Goal: Task Accomplishment & Management: Use online tool/utility

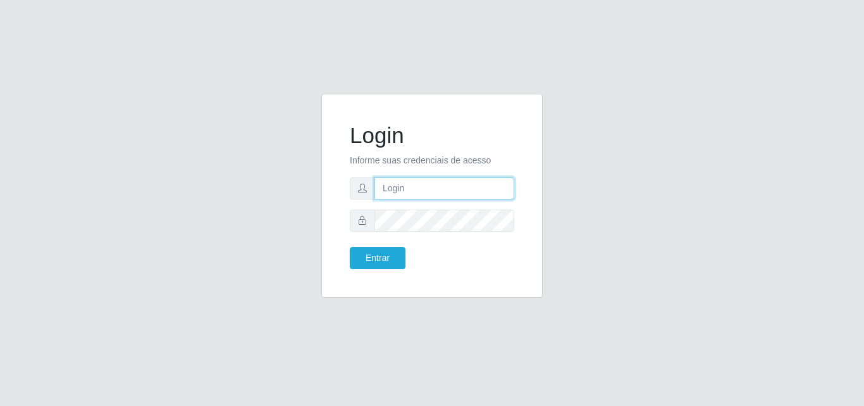
click at [416, 193] on input "text" at bounding box center [445, 188] width 140 height 22
type input "biatriz@comprebem"
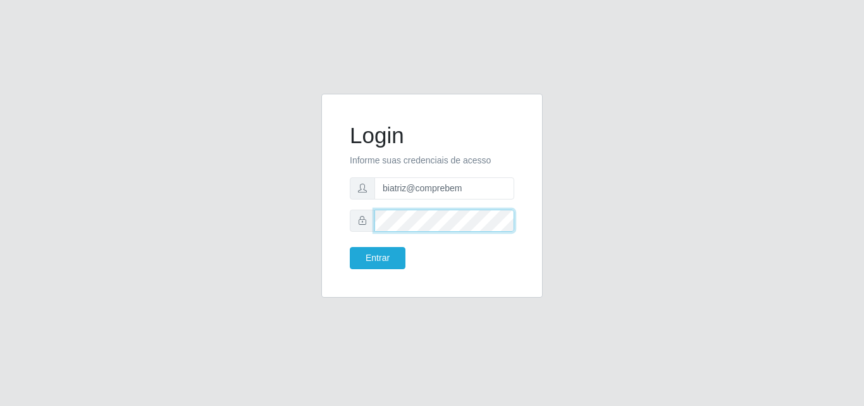
click at [350, 247] on button "Entrar" at bounding box center [378, 258] width 56 height 22
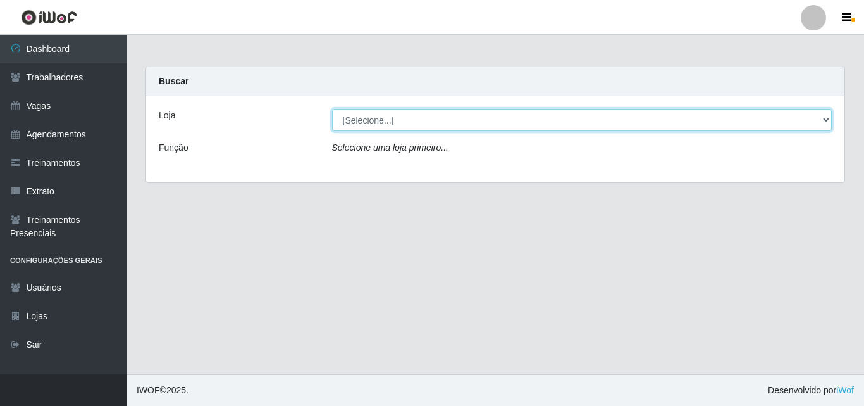
click at [452, 118] on select "[Selecione...] Supermercado Compre Bem - Itabaiana" at bounding box center [582, 120] width 500 height 22
select select "264"
click at [332, 109] on select "[Selecione...] Supermercado Compre Bem - Itabaiana" at bounding box center [582, 120] width 500 height 22
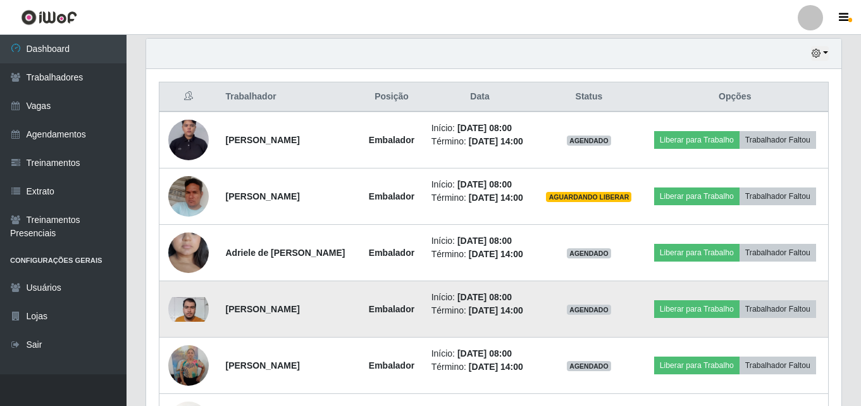
scroll to position [569, 0]
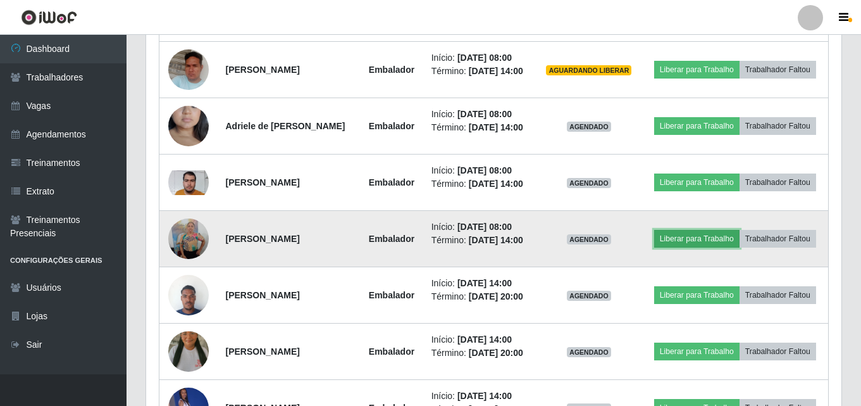
click at [678, 237] on button "Liberar para Trabalho" at bounding box center [696, 239] width 85 height 18
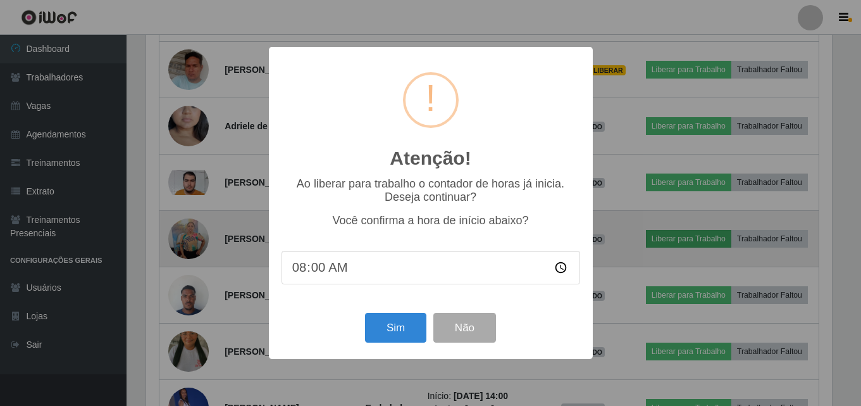
scroll to position [263, 689]
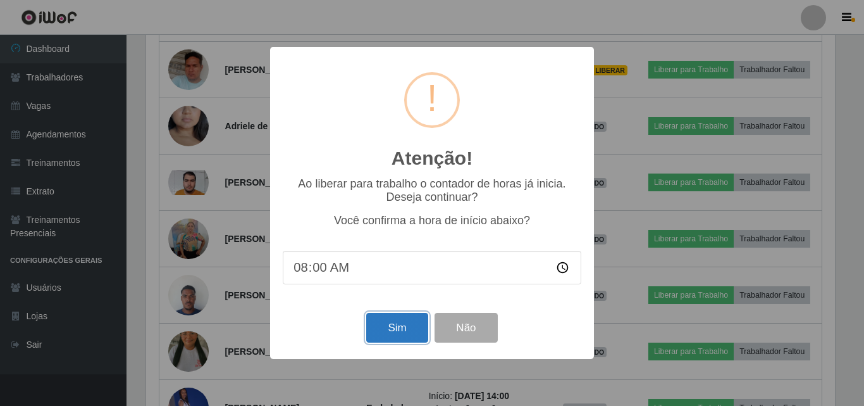
click at [407, 324] on button "Sim" at bounding box center [396, 328] width 61 height 30
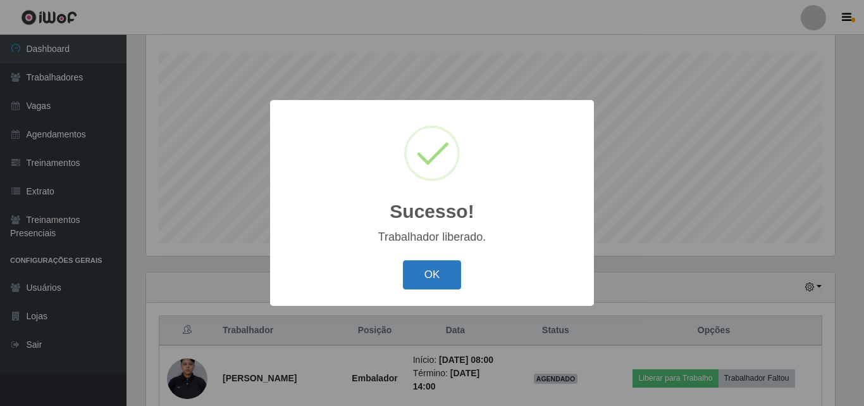
click at [416, 282] on button "OK" at bounding box center [432, 275] width 59 height 30
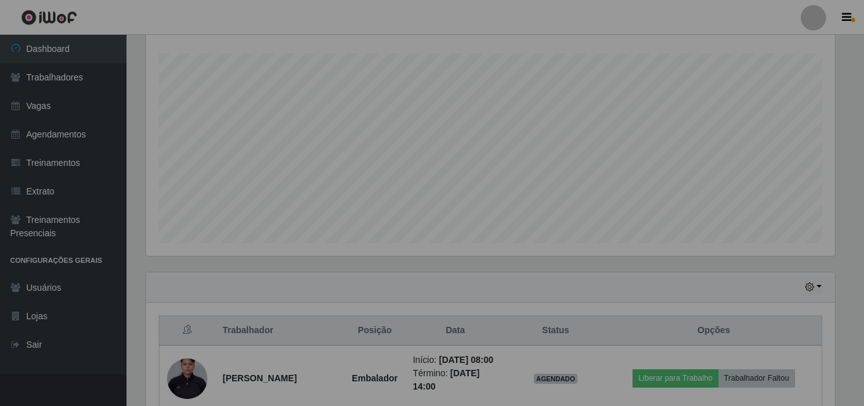
scroll to position [263, 695]
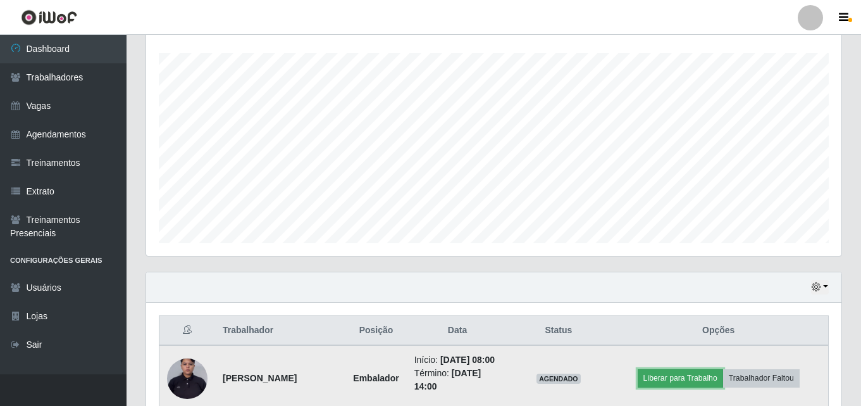
click at [698, 387] on button "Liberar para Trabalho" at bounding box center [680, 378] width 85 height 18
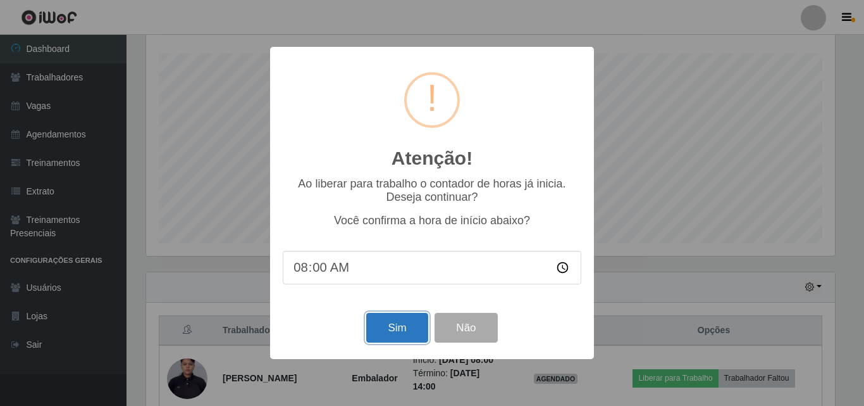
click at [399, 316] on button "Sim" at bounding box center [396, 328] width 61 height 30
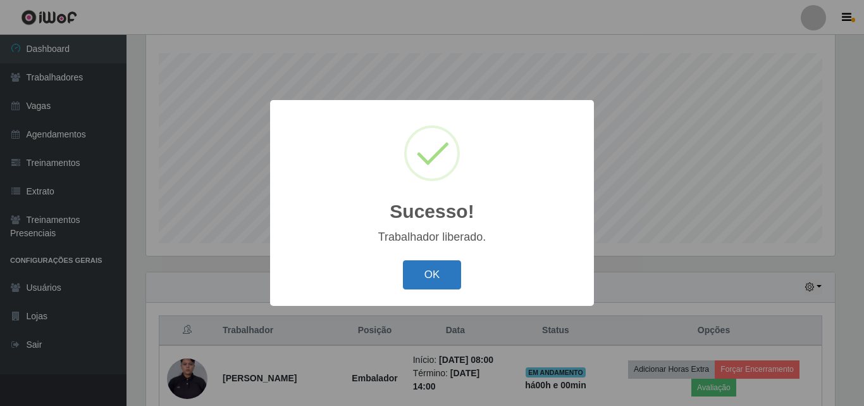
click at [416, 269] on button "OK" at bounding box center [432, 275] width 59 height 30
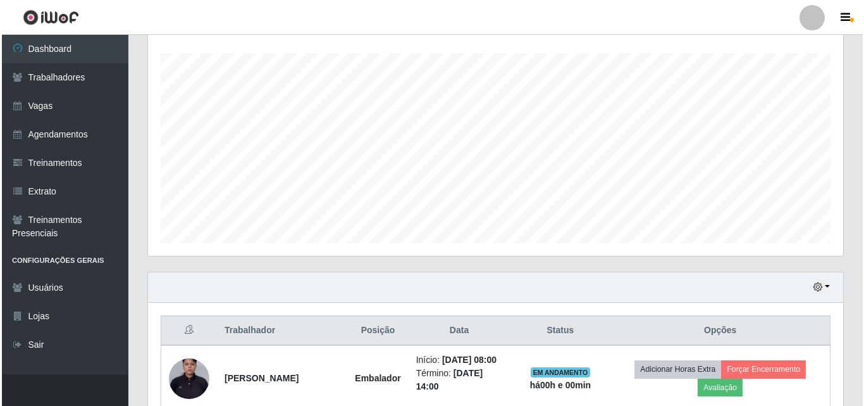
scroll to position [526, 0]
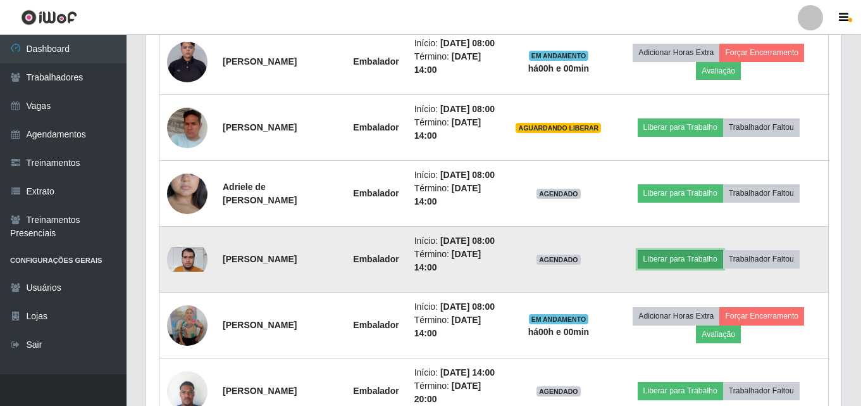
click at [650, 268] on button "Liberar para Trabalho" at bounding box center [680, 259] width 85 height 18
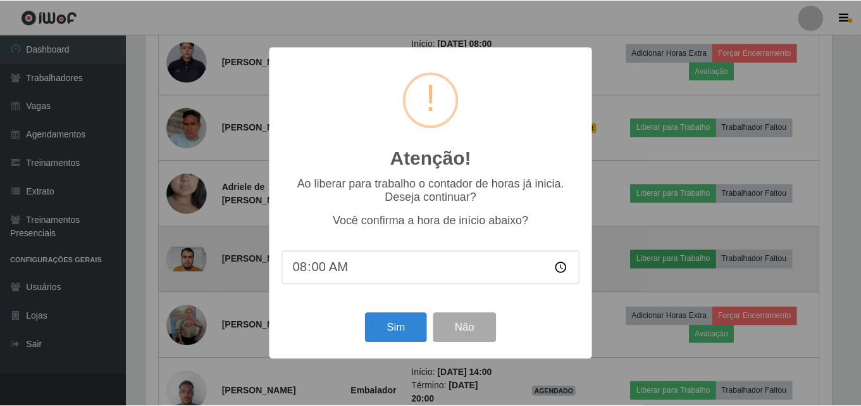
scroll to position [263, 689]
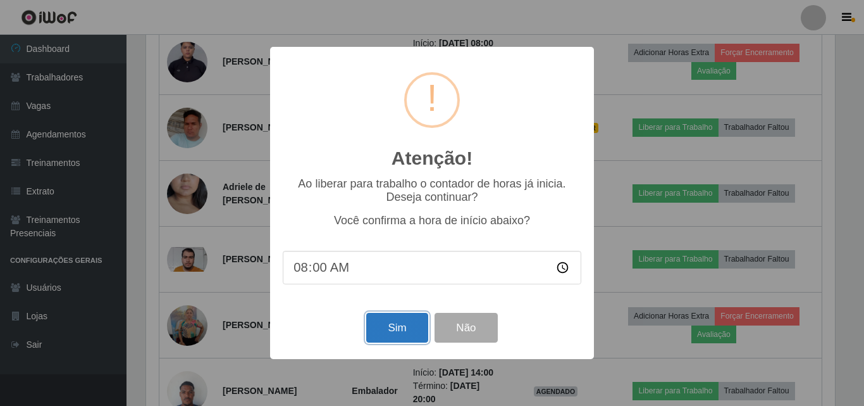
click at [385, 326] on button "Sim" at bounding box center [396, 328] width 61 height 30
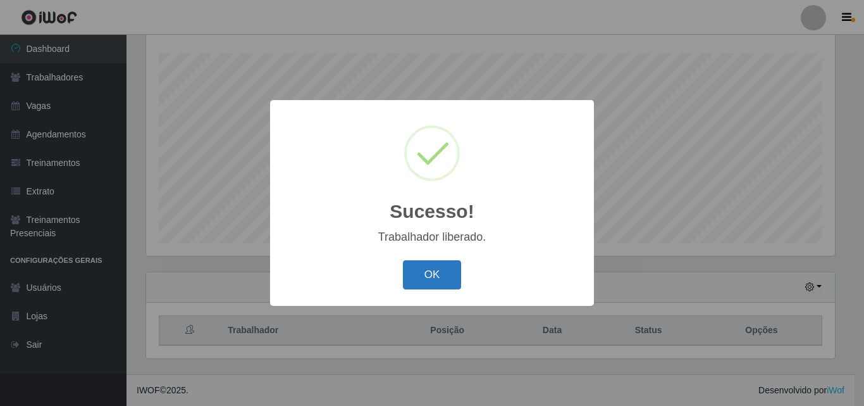
click at [419, 287] on button "OK" at bounding box center [432, 275] width 59 height 30
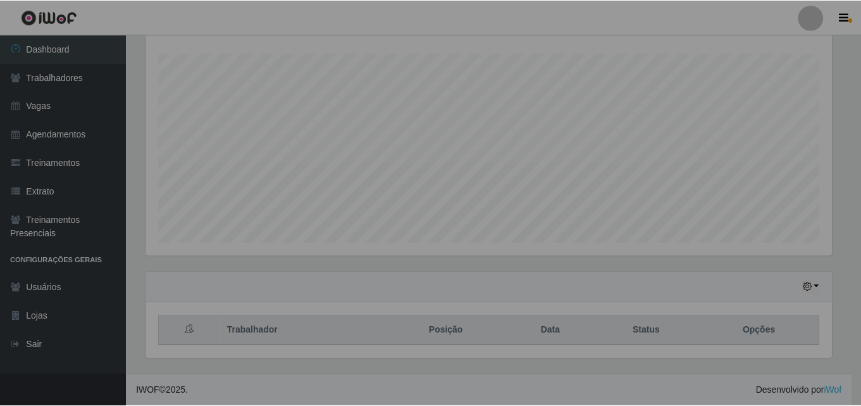
scroll to position [0, 0]
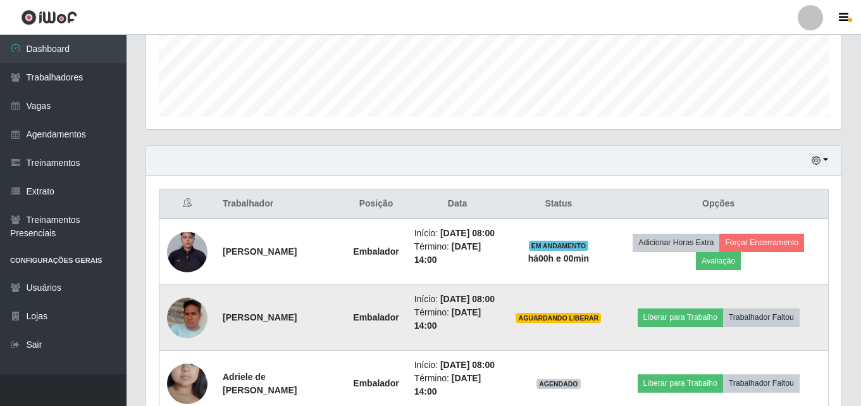
click at [691, 350] on td "Liberar para Trabalho Trabalhador Faltou" at bounding box center [719, 318] width 220 height 66
click at [682, 326] on button "Liberar para Trabalho" at bounding box center [680, 317] width 85 height 18
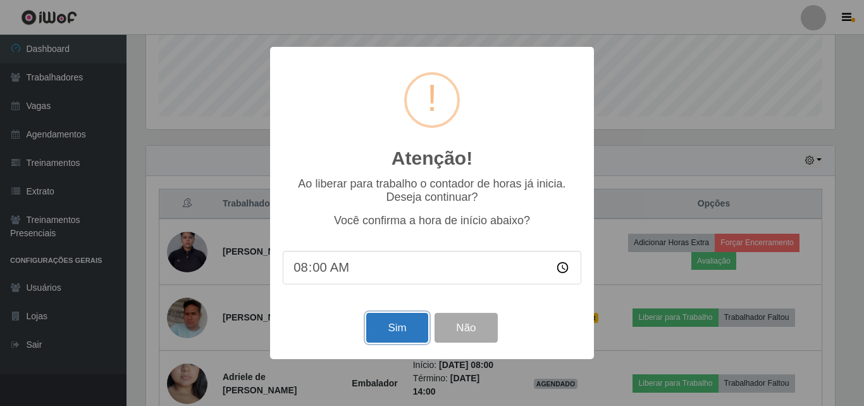
click at [394, 326] on button "Sim" at bounding box center [396, 328] width 61 height 30
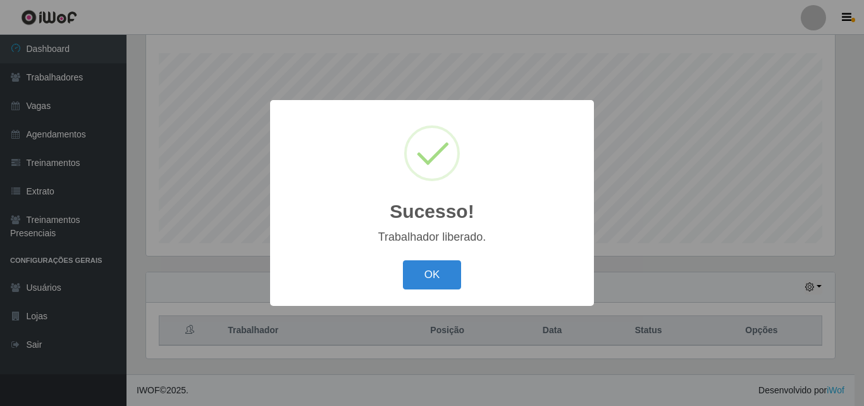
click at [437, 265] on button "OK" at bounding box center [432, 275] width 59 height 30
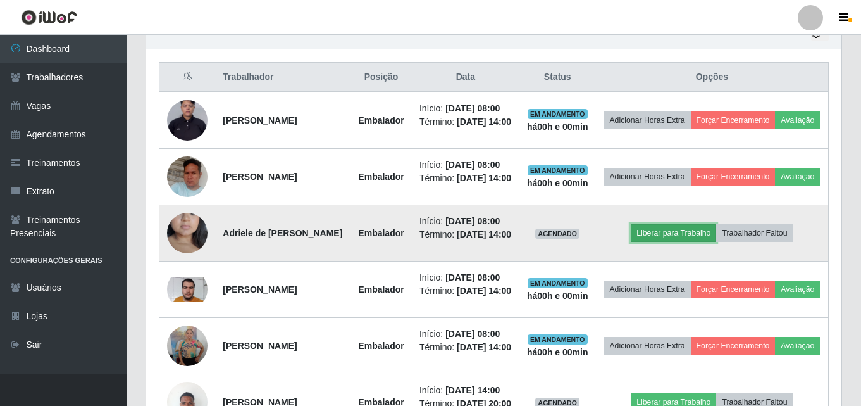
click at [687, 242] on button "Liberar para Trabalho" at bounding box center [673, 233] width 85 height 18
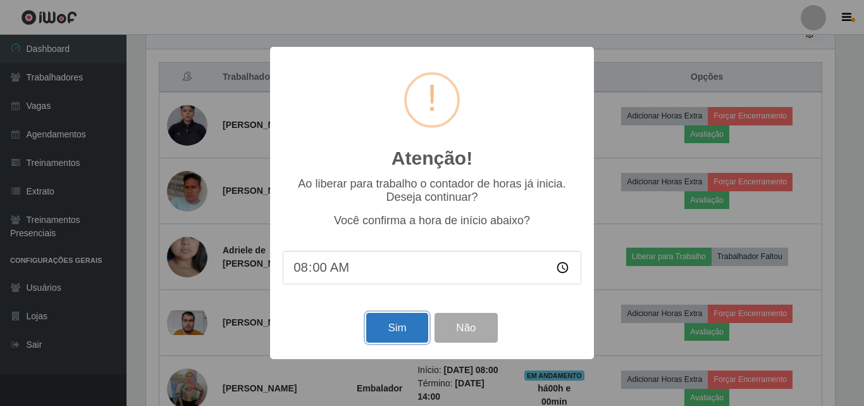
click at [402, 329] on button "Sim" at bounding box center [396, 328] width 61 height 30
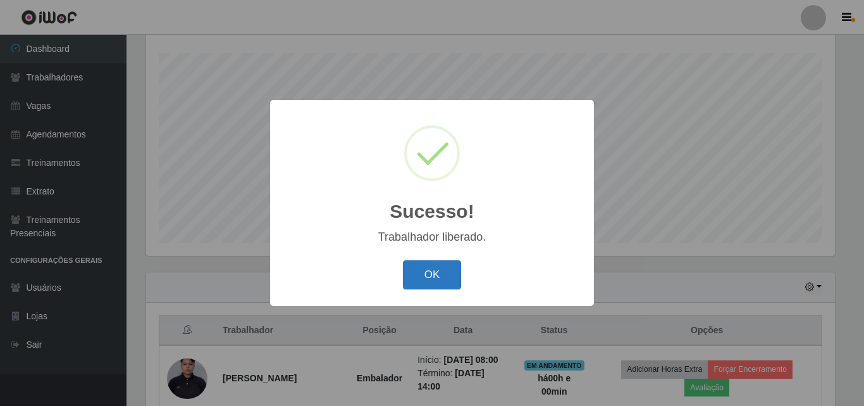
click at [429, 273] on button "OK" at bounding box center [432, 275] width 59 height 30
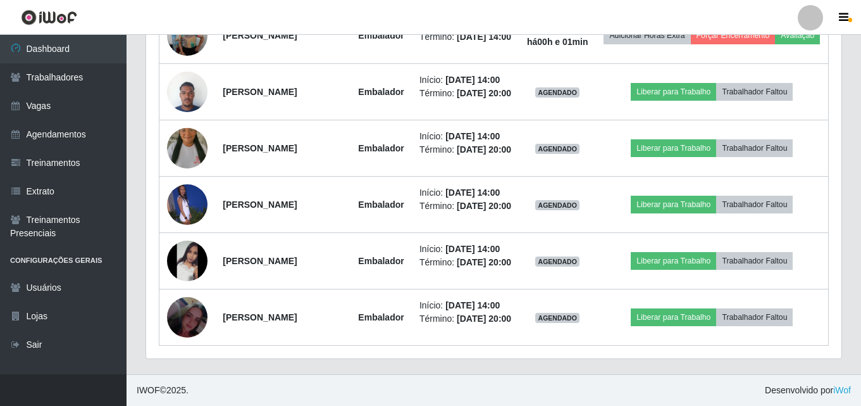
scroll to position [804, 0]
